Goal: Transaction & Acquisition: Purchase product/service

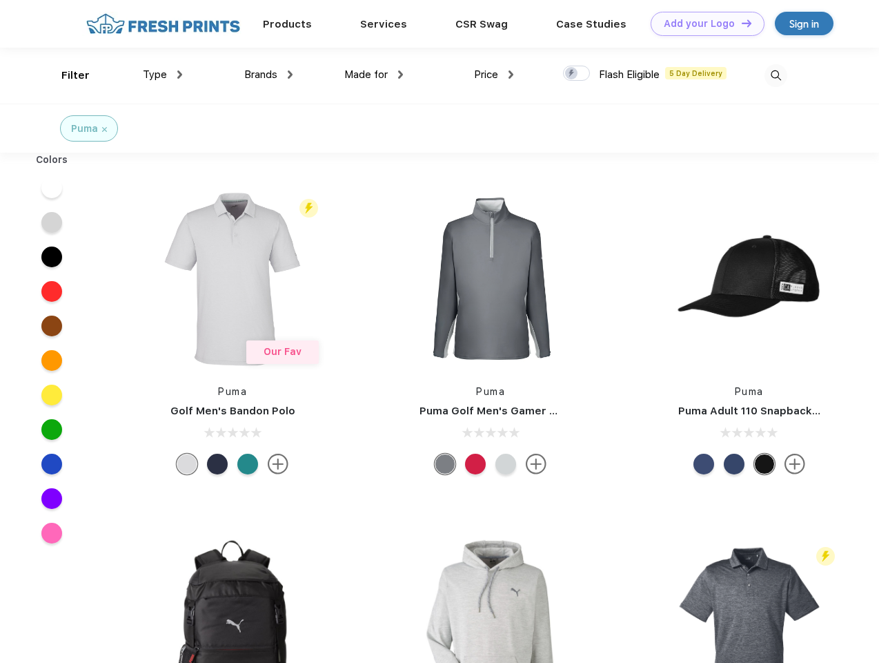
click at [703, 23] on link "Add your Logo Design Tool" at bounding box center [708, 24] width 114 height 24
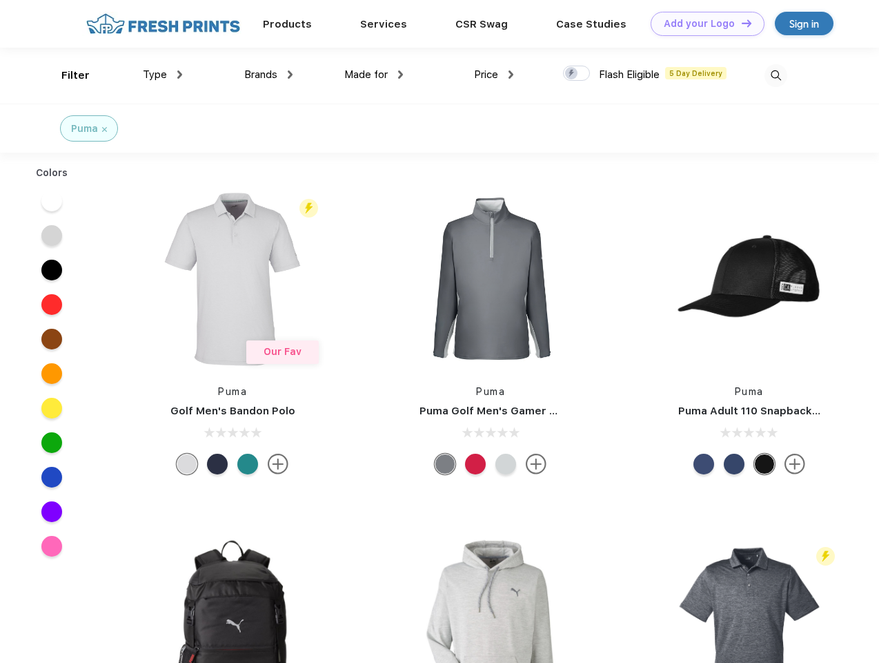
click at [0, 0] on div "Design Tool" at bounding box center [0, 0] width 0 height 0
click at [741, 23] on link "Add your Logo Design Tool" at bounding box center [708, 24] width 114 height 24
click at [66, 75] on div "Filter" at bounding box center [75, 76] width 28 height 16
click at [163, 75] on span "Type" at bounding box center [155, 74] width 24 height 12
click at [268, 75] on span "Brands" at bounding box center [260, 74] width 33 height 12
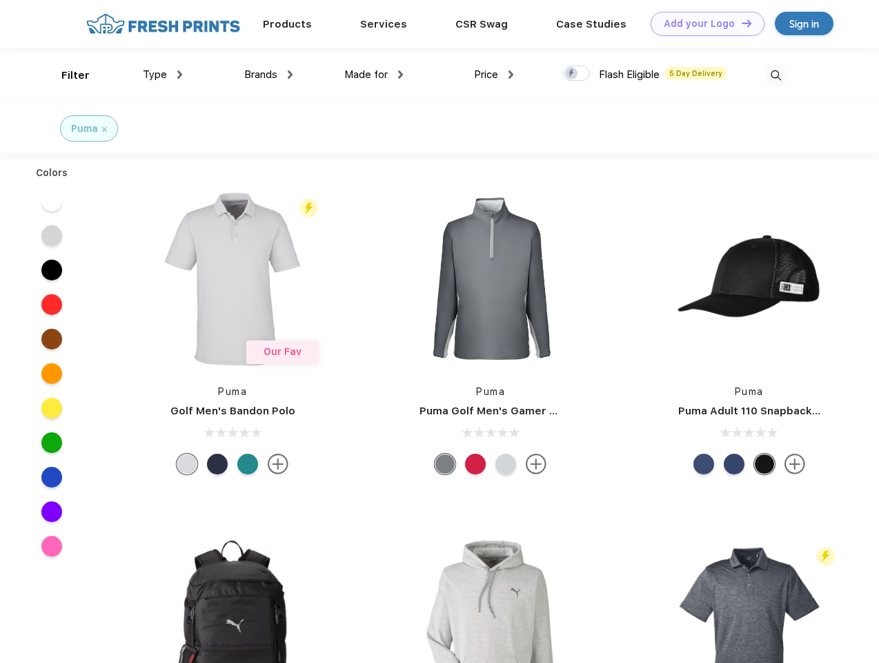
click at [374, 75] on span "Made for" at bounding box center [365, 74] width 43 height 12
click at [494, 75] on span "Price" at bounding box center [486, 74] width 24 height 12
click at [577, 74] on div at bounding box center [576, 73] width 27 height 15
click at [572, 74] on input "checkbox" at bounding box center [567, 69] width 9 height 9
click at [776, 75] on img at bounding box center [776, 75] width 23 height 23
